Goal: Navigation & Orientation: Find specific page/section

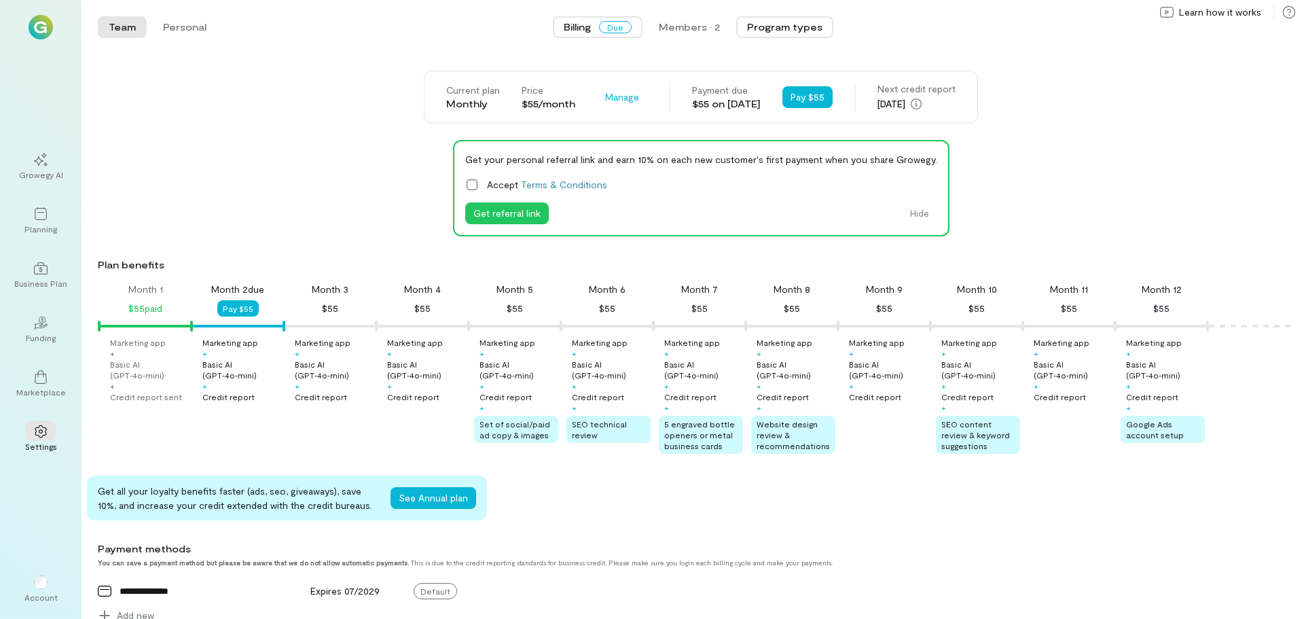
click at [782, 28] on button "Program types" at bounding box center [784, 27] width 97 height 22
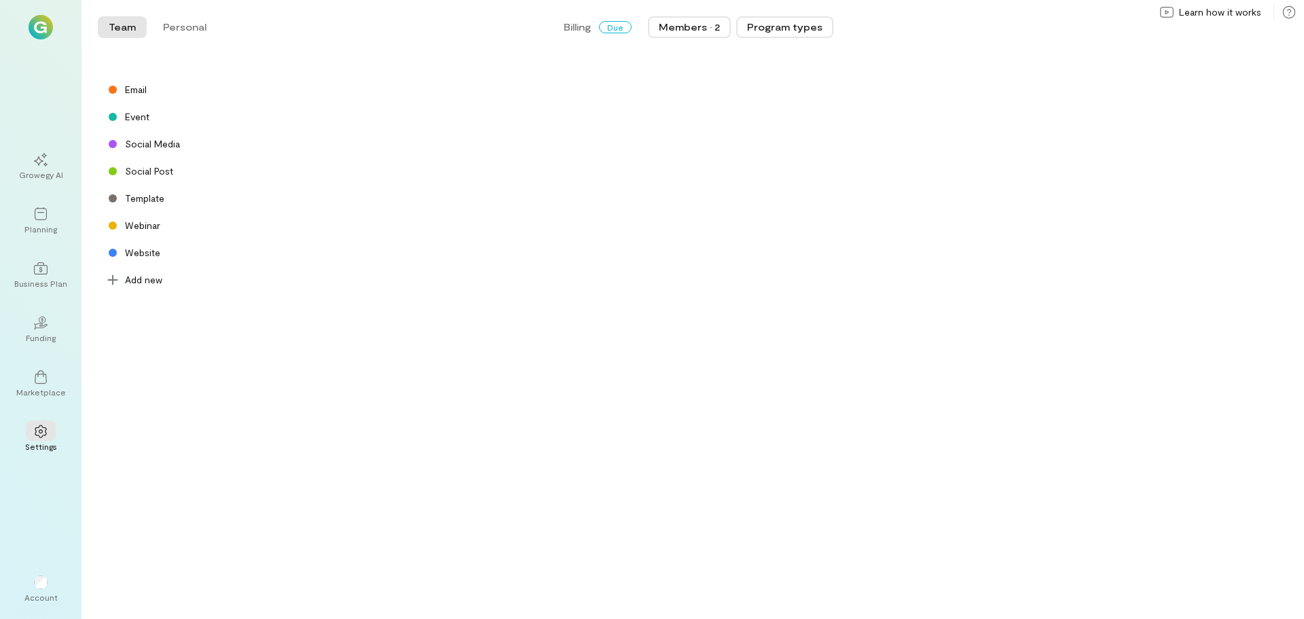
click at [690, 29] on div "Members · 2" at bounding box center [689, 27] width 61 height 14
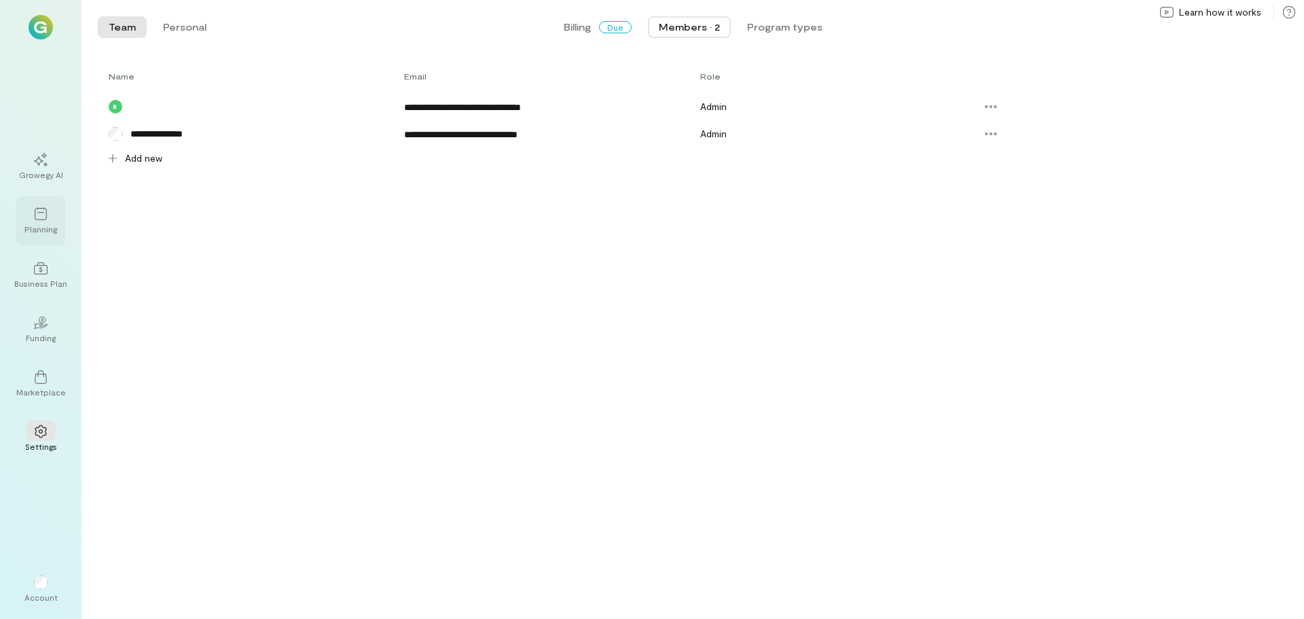
click at [41, 223] on div "Planning" at bounding box center [40, 228] width 33 height 11
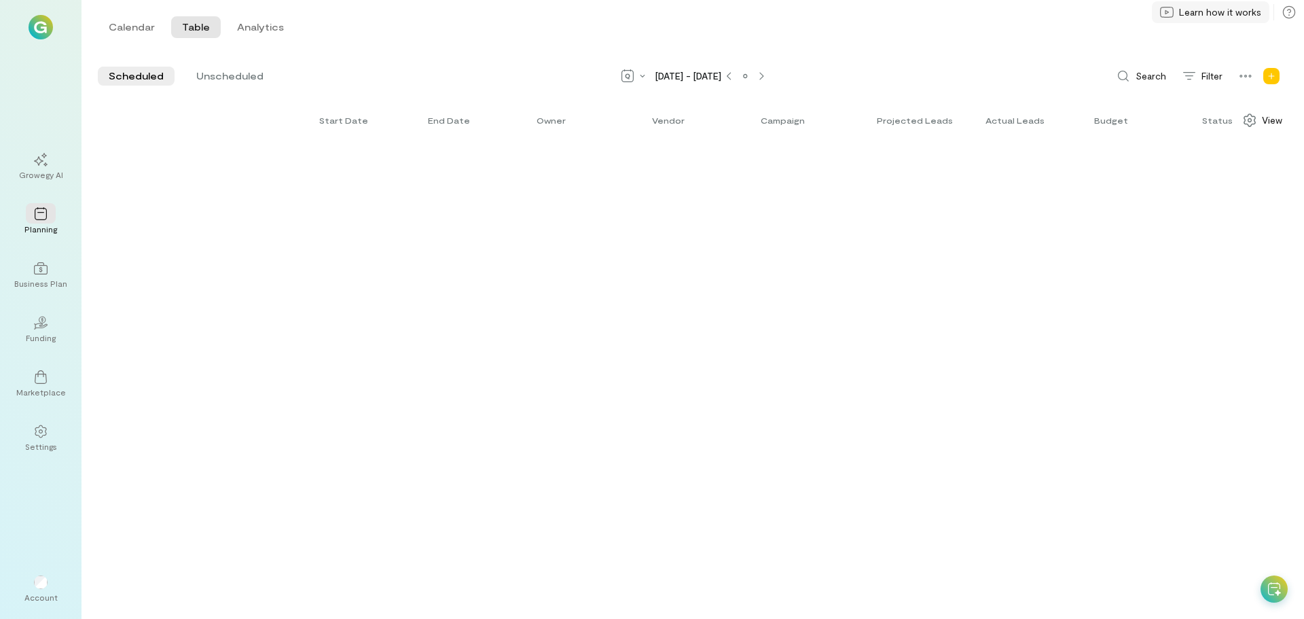
click at [1234, 11] on span "Learn how it works" at bounding box center [1220, 12] width 82 height 14
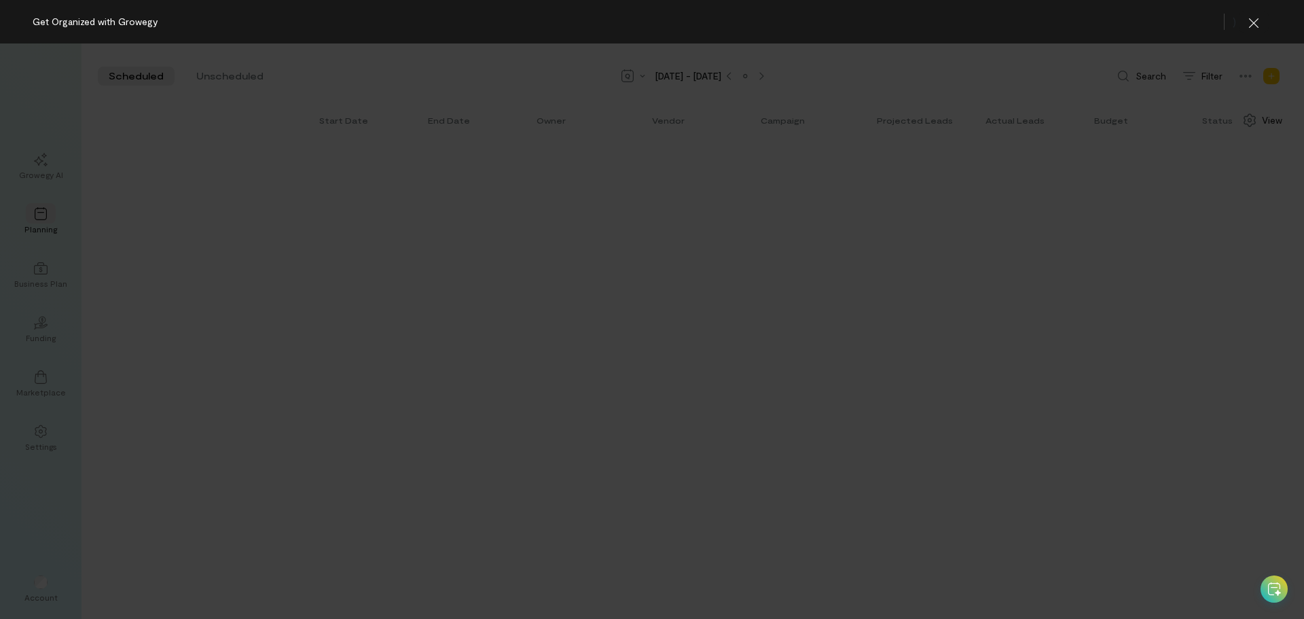
click at [1154, 202] on div at bounding box center [652, 330] width 1304 height 575
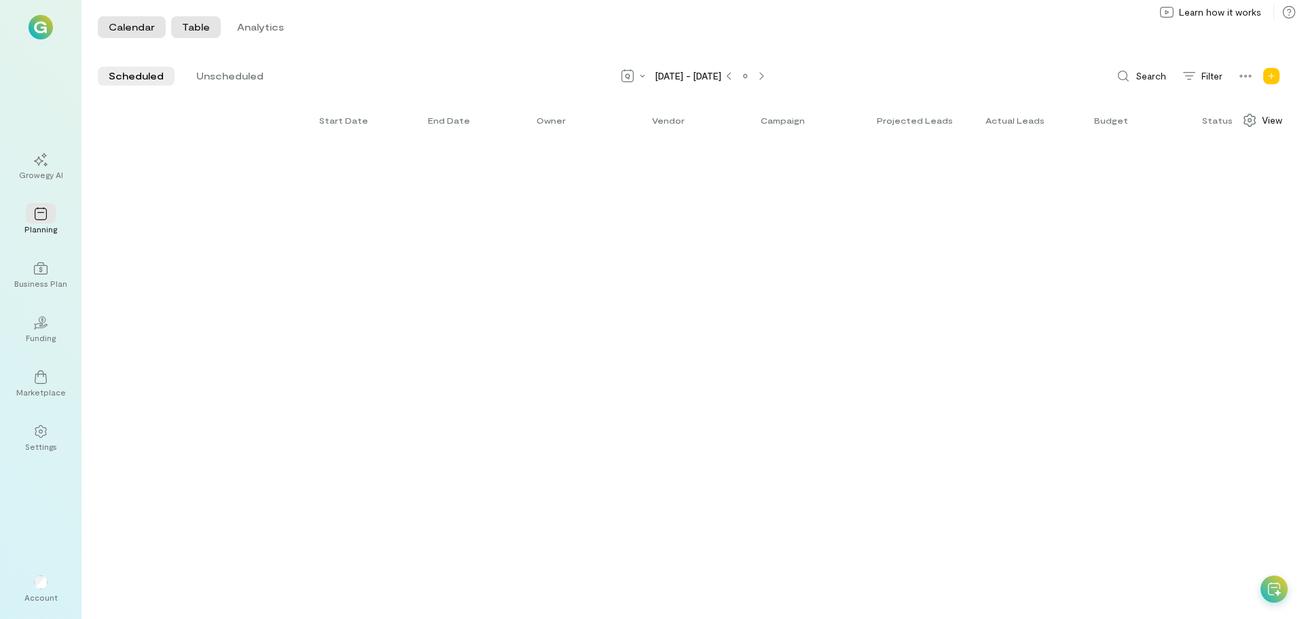
click at [121, 26] on button "Calendar" at bounding box center [132, 27] width 68 height 22
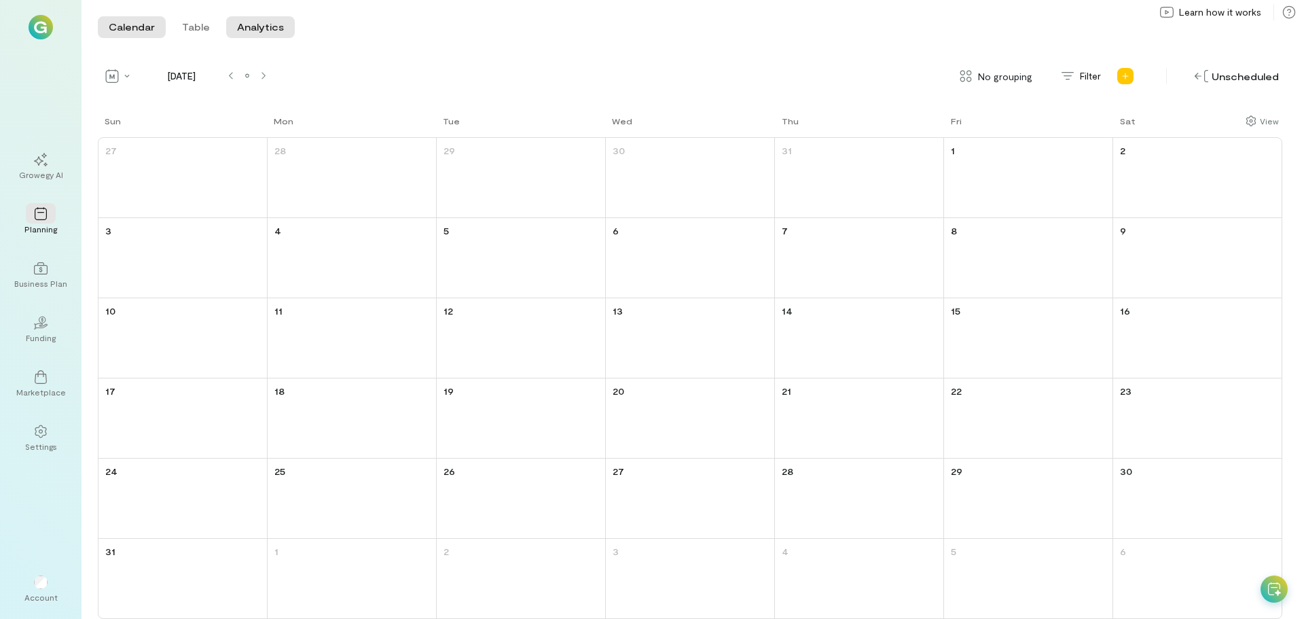
click at [270, 26] on button "Analytics" at bounding box center [260, 27] width 69 height 22
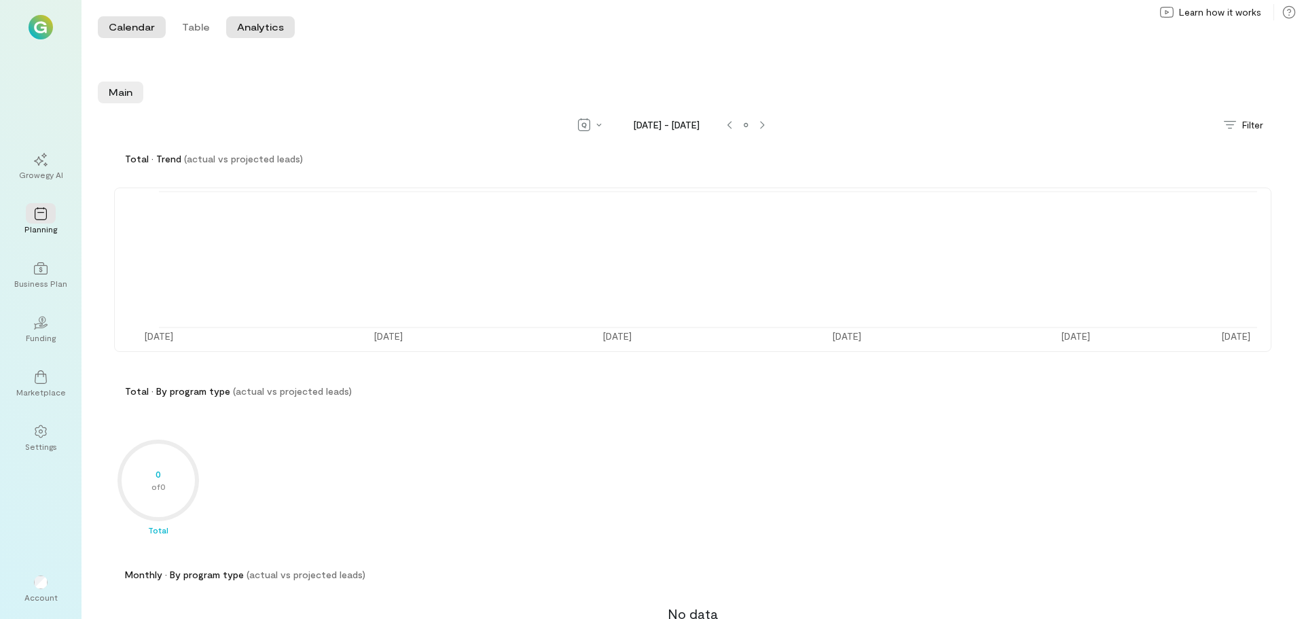
click at [120, 26] on button "Calendar" at bounding box center [132, 27] width 68 height 22
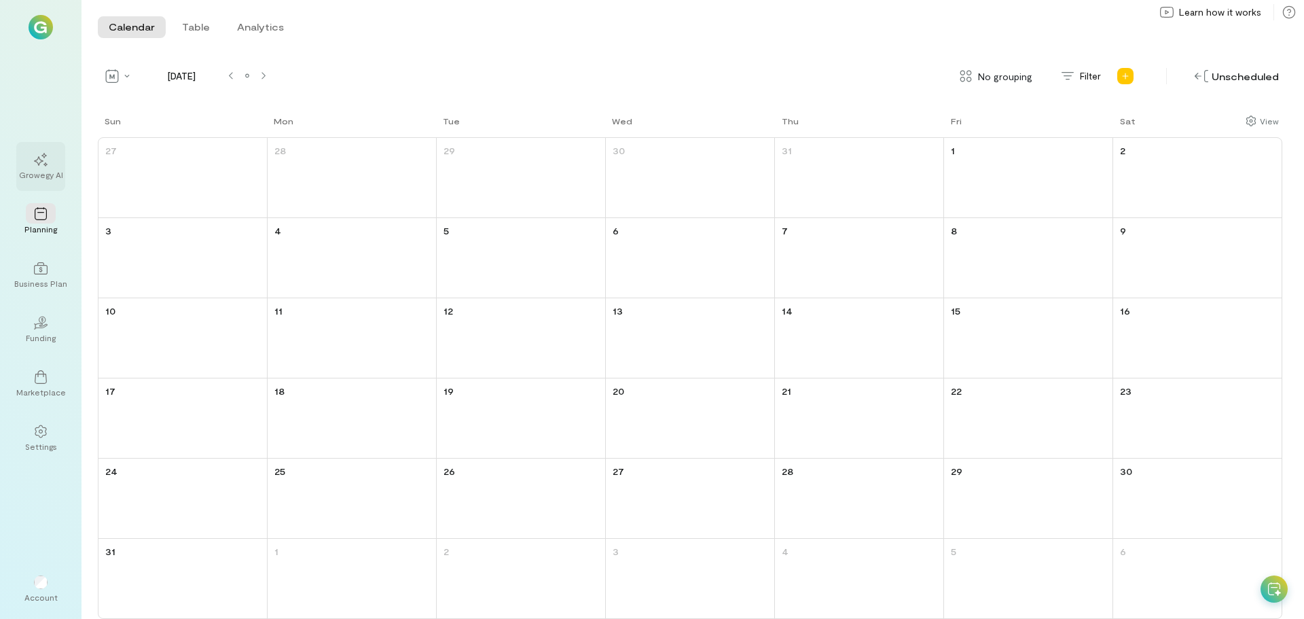
click at [41, 163] on icon at bounding box center [41, 160] width 14 height 14
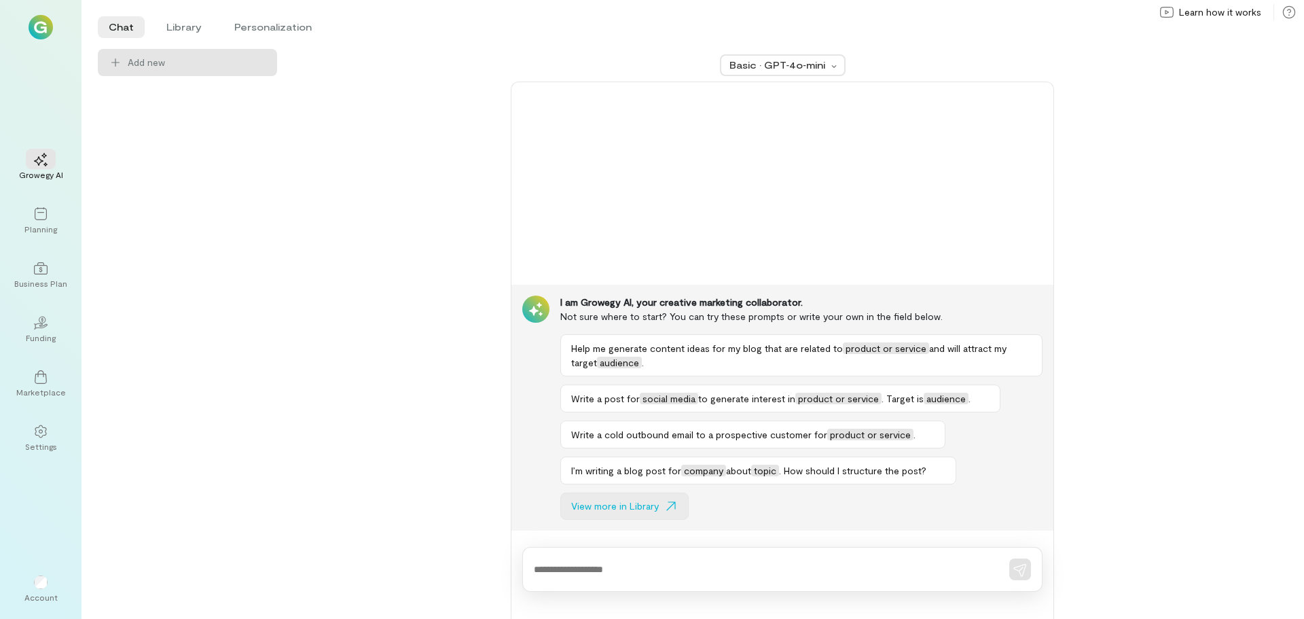
click at [631, 512] on span "View more in Library" at bounding box center [615, 506] width 88 height 14
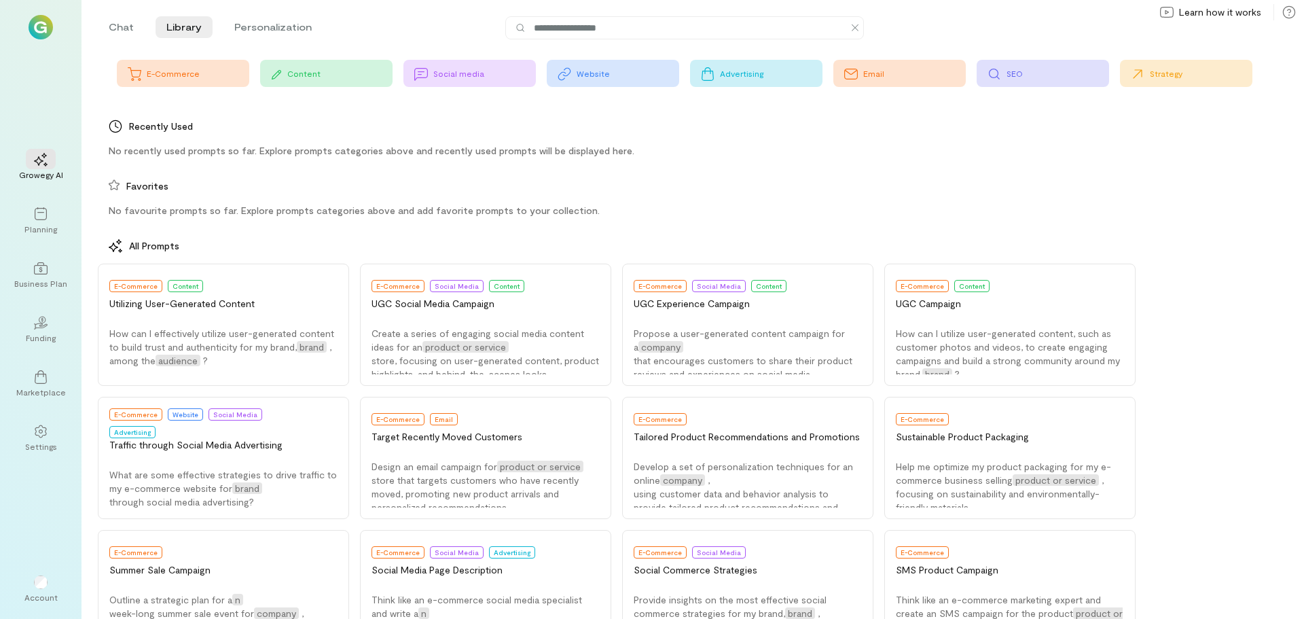
click at [476, 73] on div "Social media" at bounding box center [484, 73] width 103 height 11
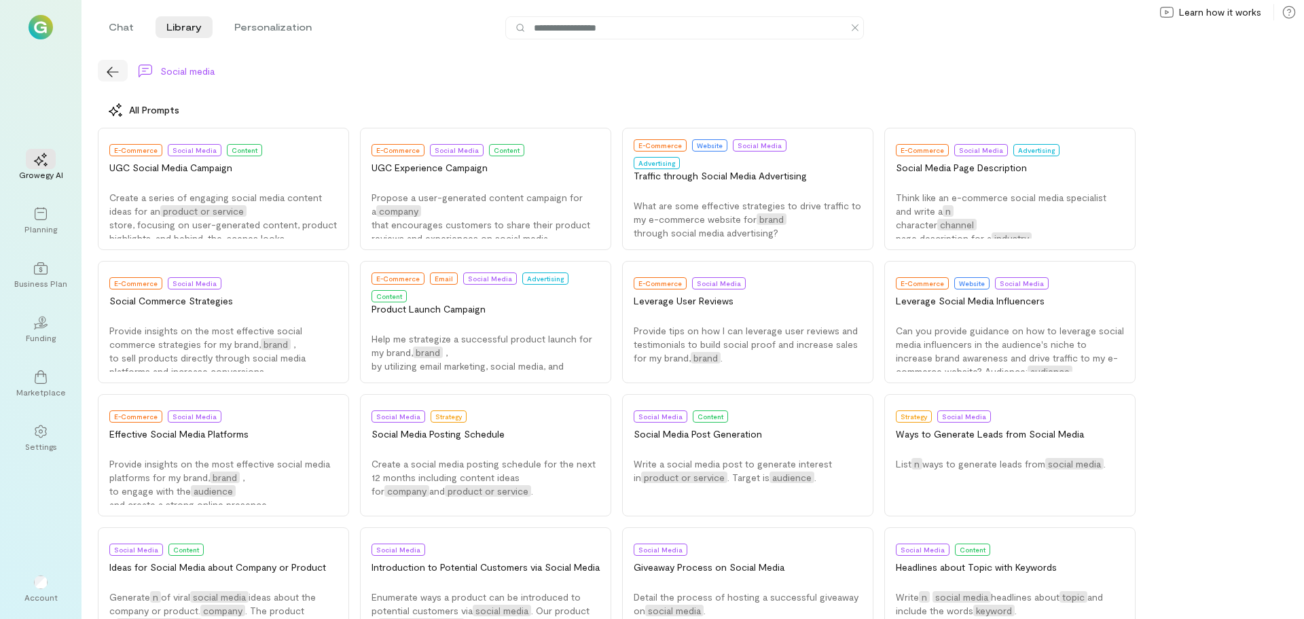
click at [105, 65] on button "button" at bounding box center [113, 71] width 30 height 22
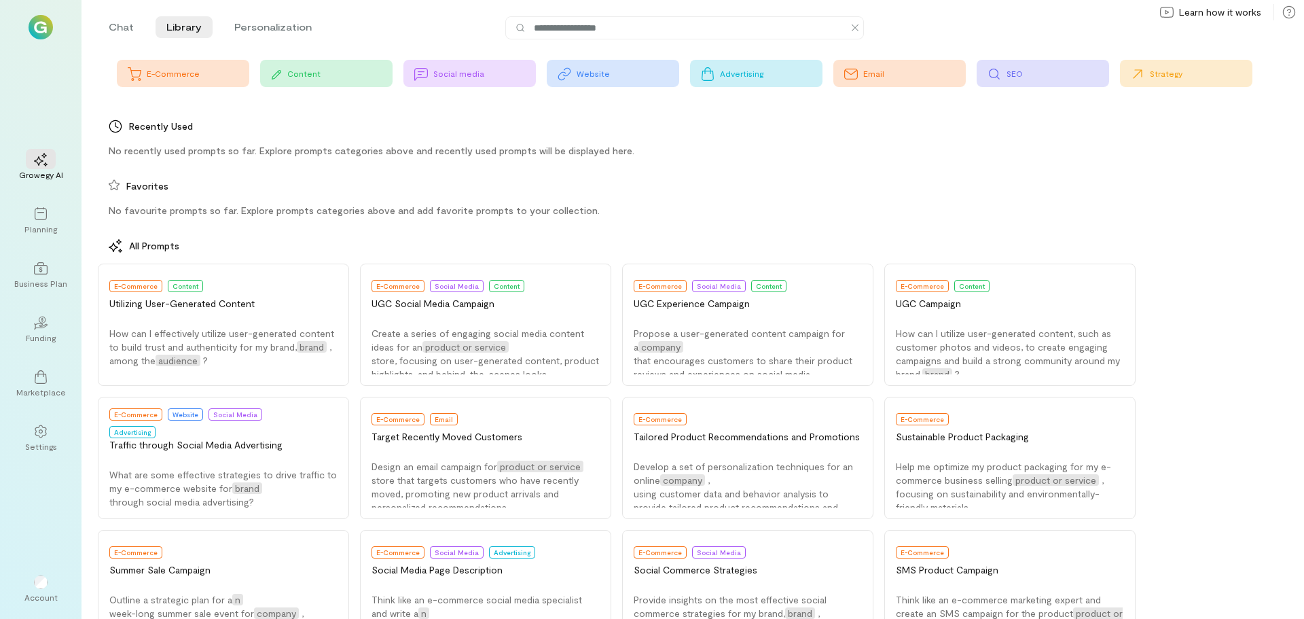
click at [752, 77] on div "Advertising" at bounding box center [771, 73] width 103 height 11
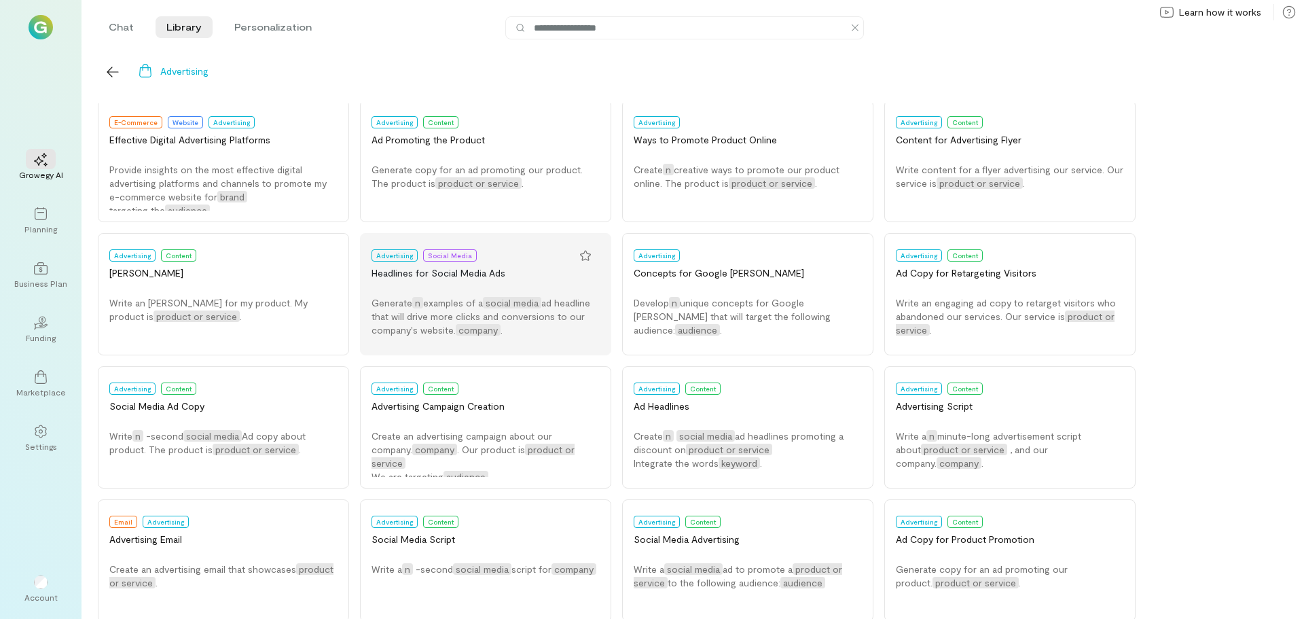
scroll to position [185, 0]
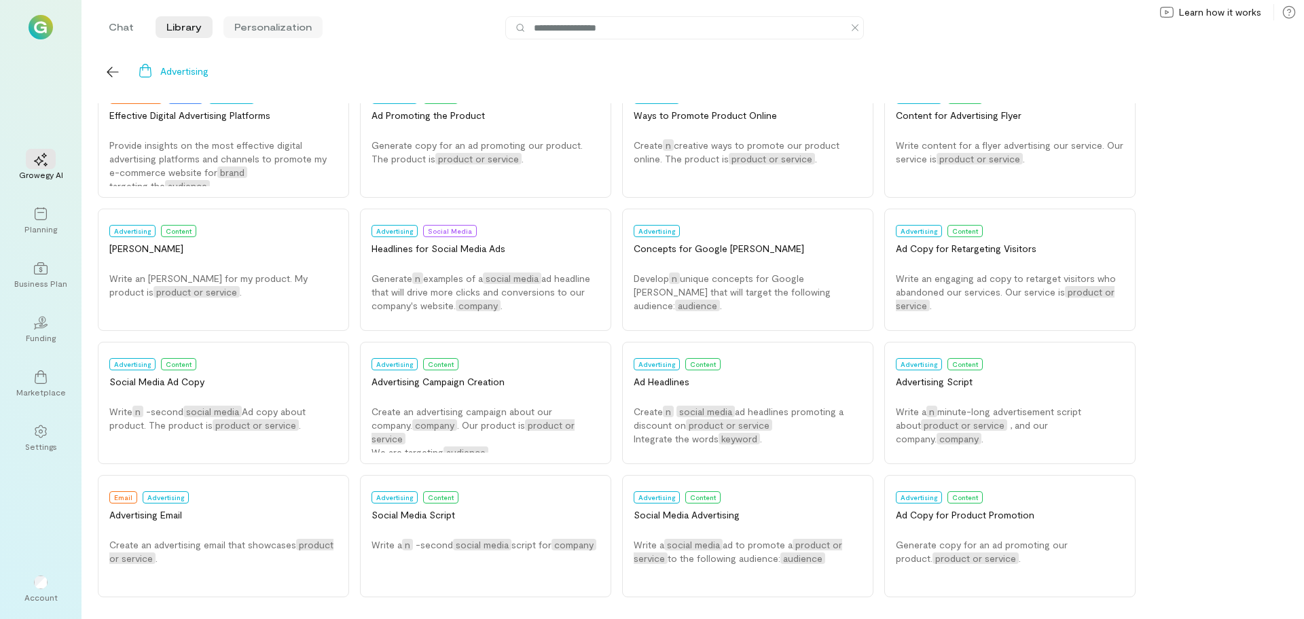
click at [262, 30] on li "Personalization" at bounding box center [272, 27] width 99 height 22
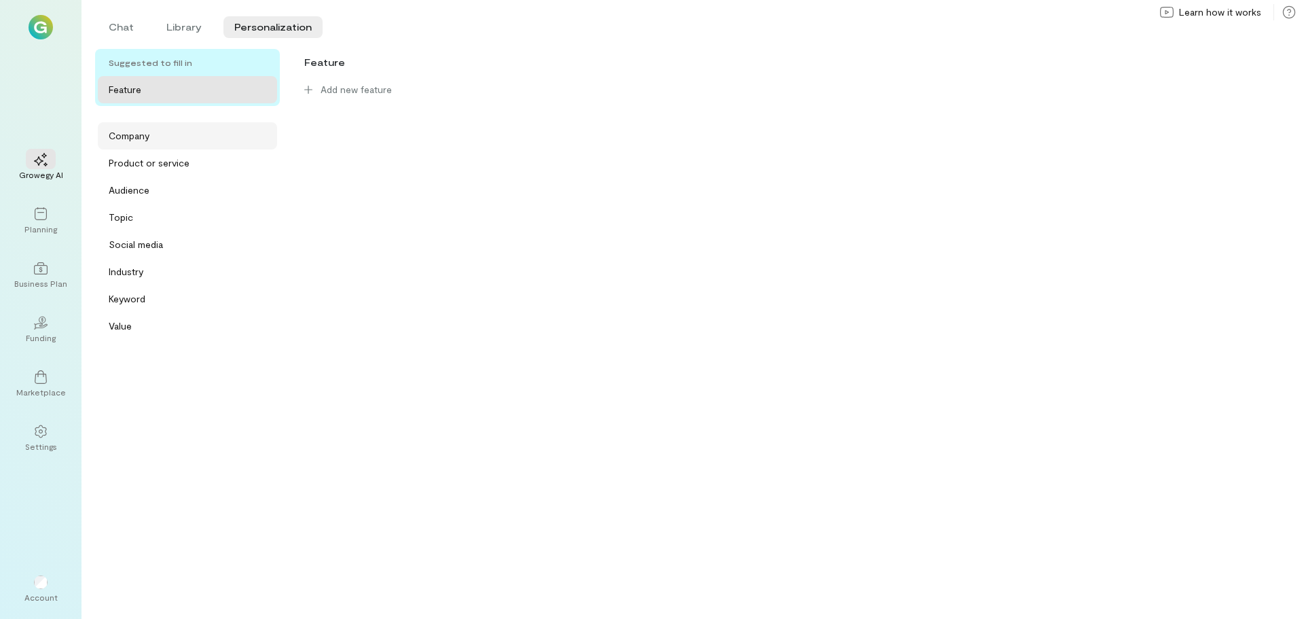
click at [155, 133] on div "Company" at bounding box center [192, 136] width 166 height 14
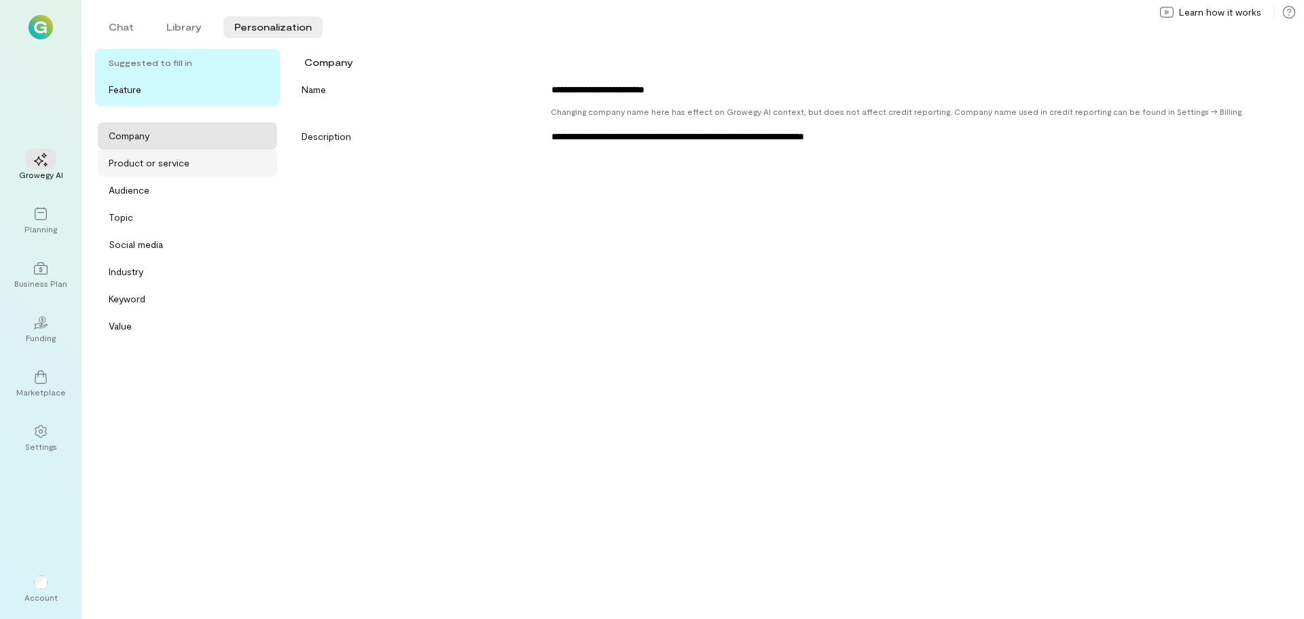
click at [156, 154] on div "Product or service" at bounding box center [187, 162] width 179 height 27
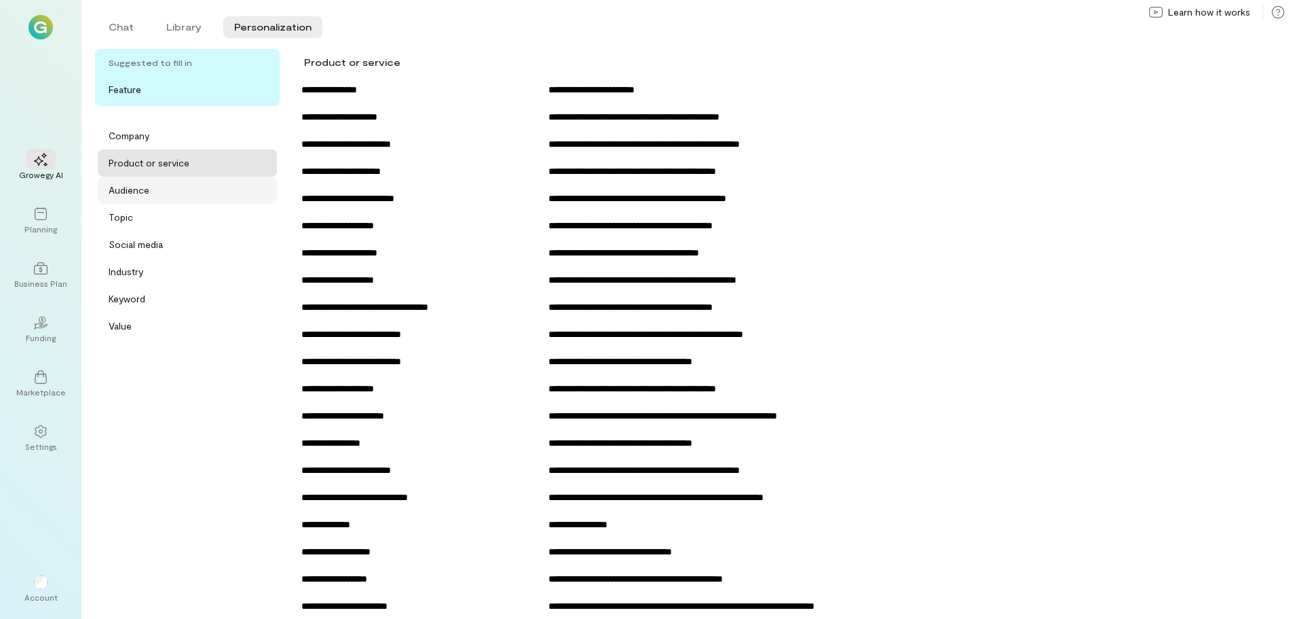
click at [153, 190] on div "Audience" at bounding box center [192, 190] width 166 height 14
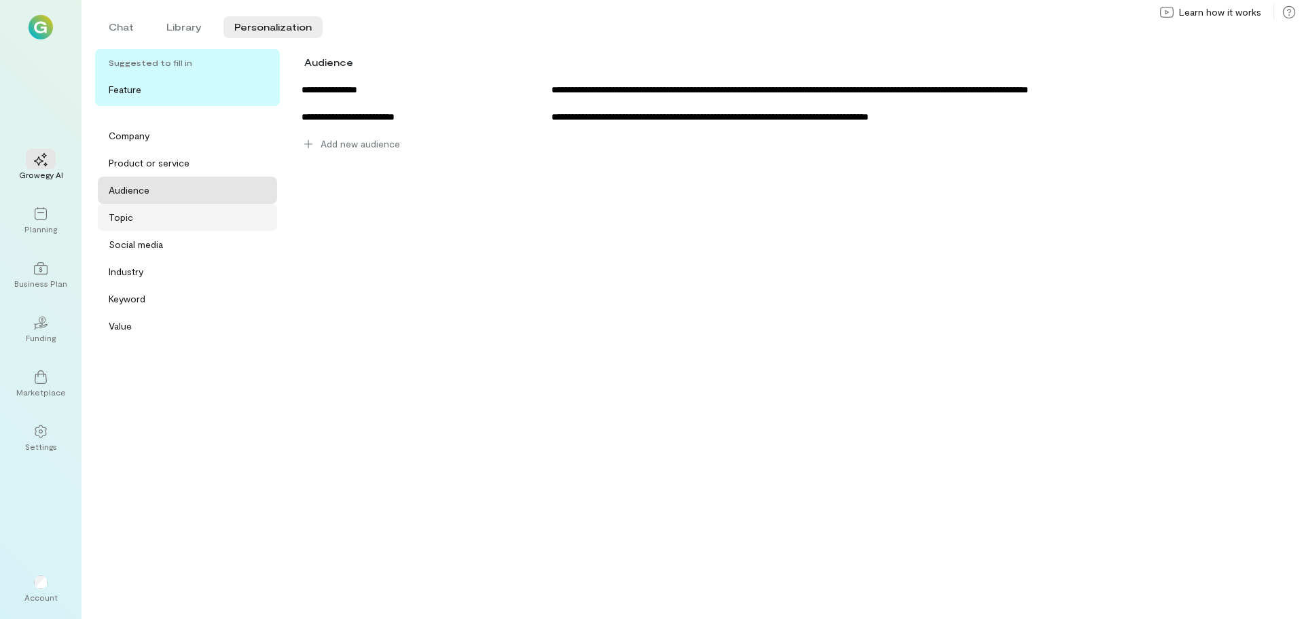
click at [151, 217] on div "Topic" at bounding box center [192, 217] width 166 height 14
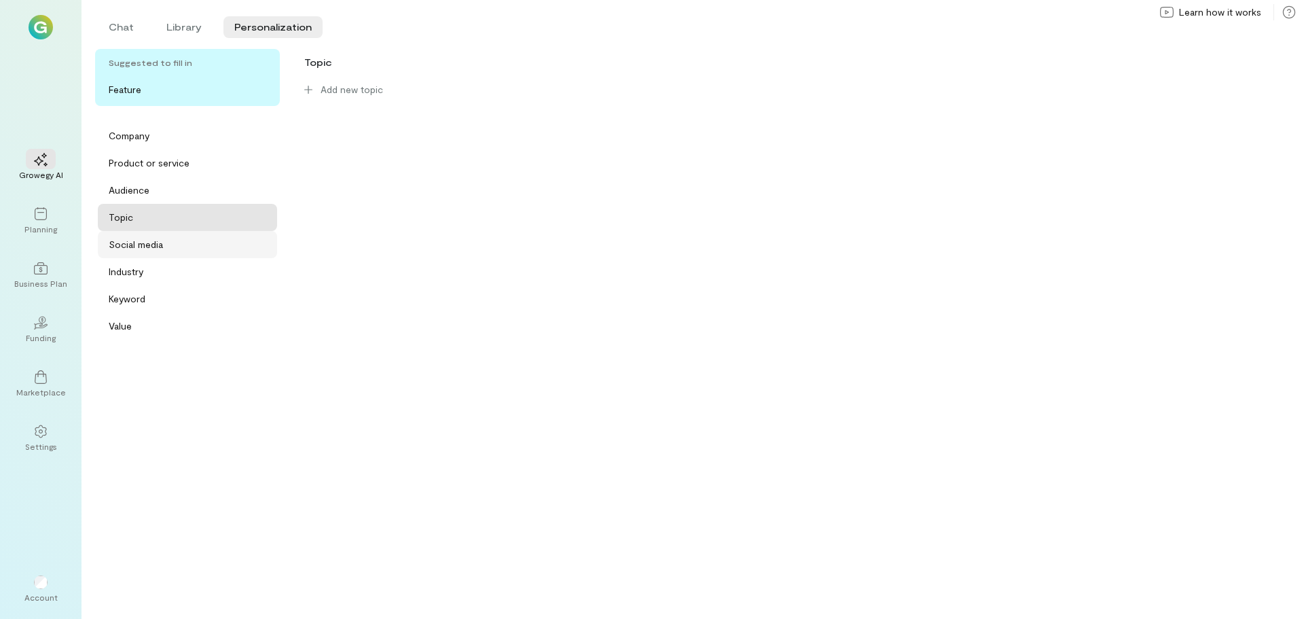
click at [150, 237] on div "Social media" at bounding box center [187, 244] width 179 height 27
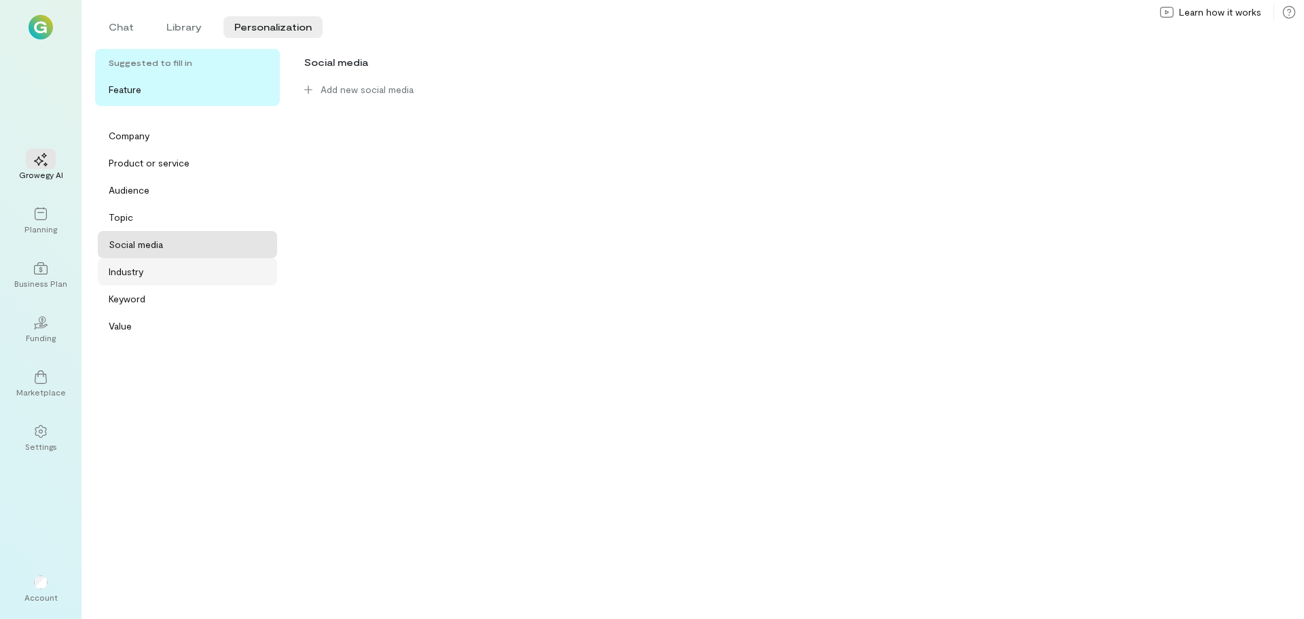
click at [149, 269] on div "Industry" at bounding box center [192, 272] width 166 height 14
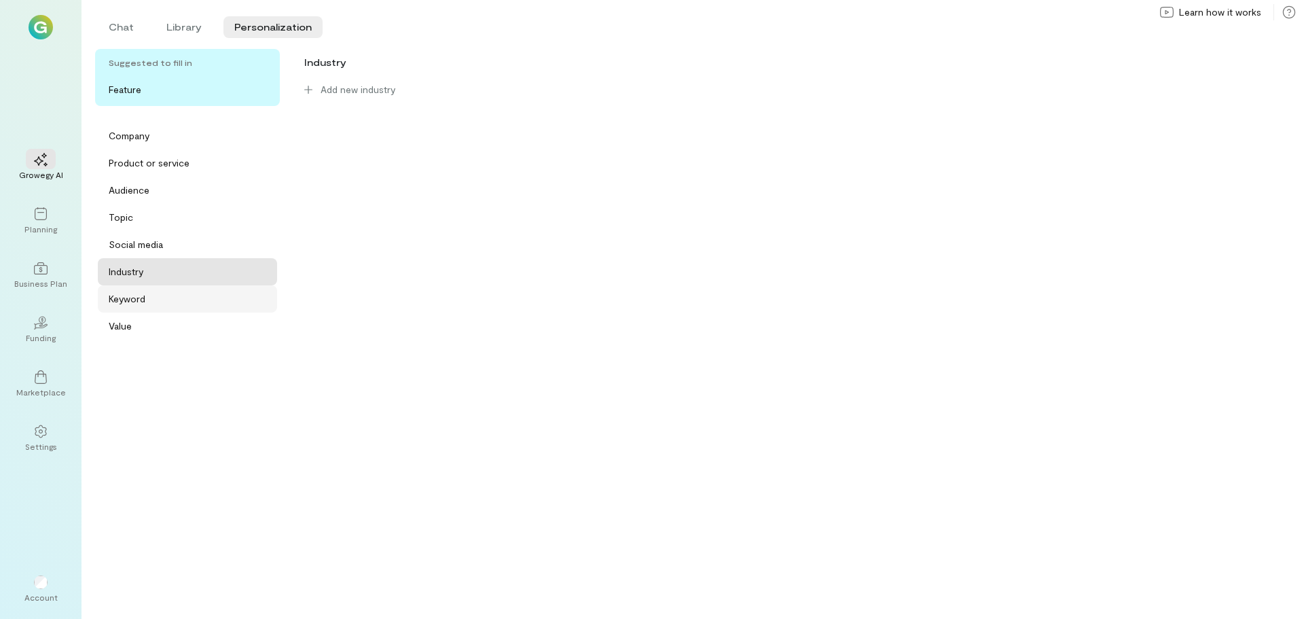
click at [147, 295] on div "Keyword" at bounding box center [192, 299] width 166 height 14
click at [145, 329] on div "Value" at bounding box center [192, 326] width 166 height 14
